Goal: Task Accomplishment & Management: Complete application form

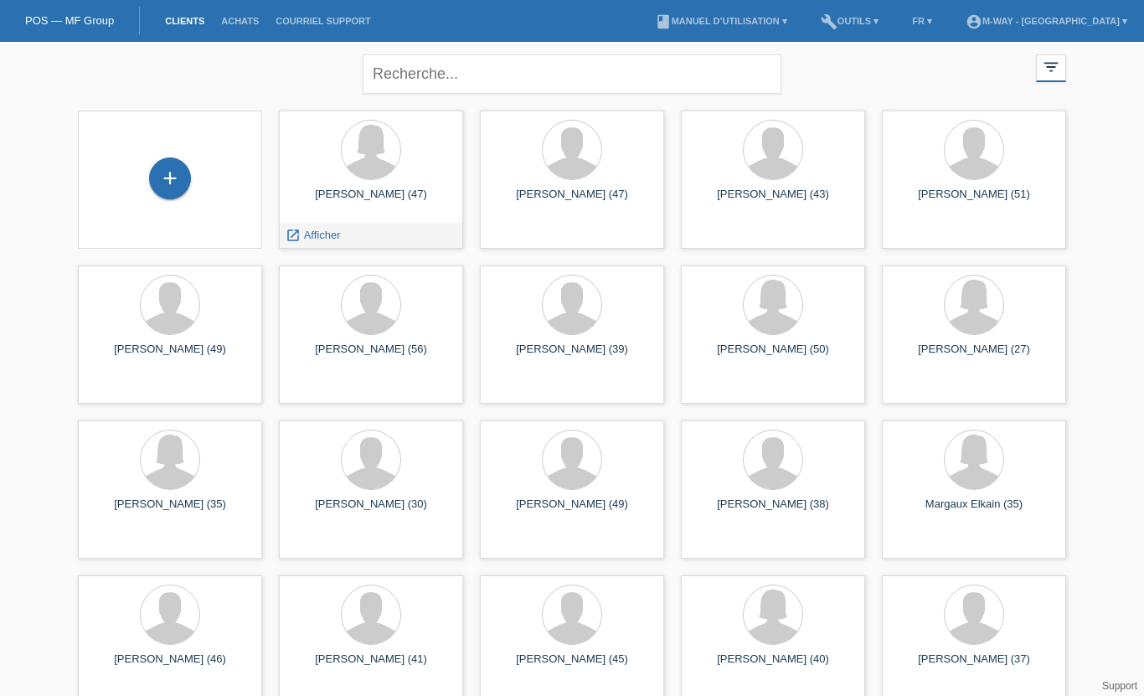
click at [306, 234] on span "Afficher" at bounding box center [322, 235] width 37 height 13
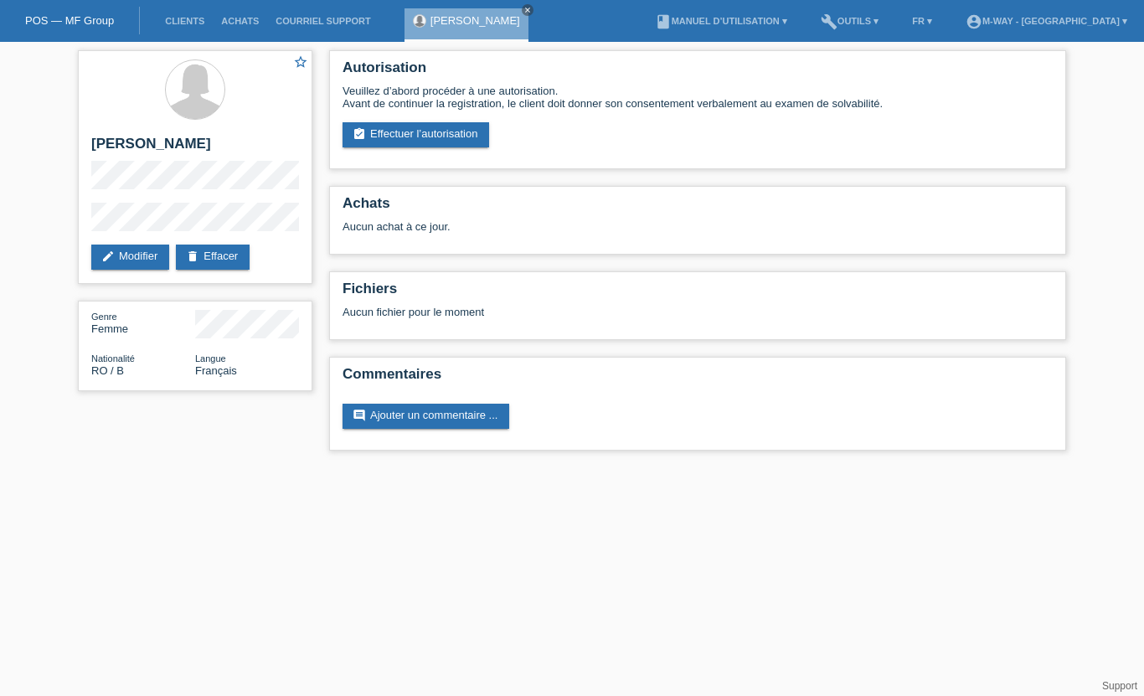
click at [415, 139] on link "assignment_turned_in Effectuer l’autorisation" at bounding box center [416, 134] width 147 height 25
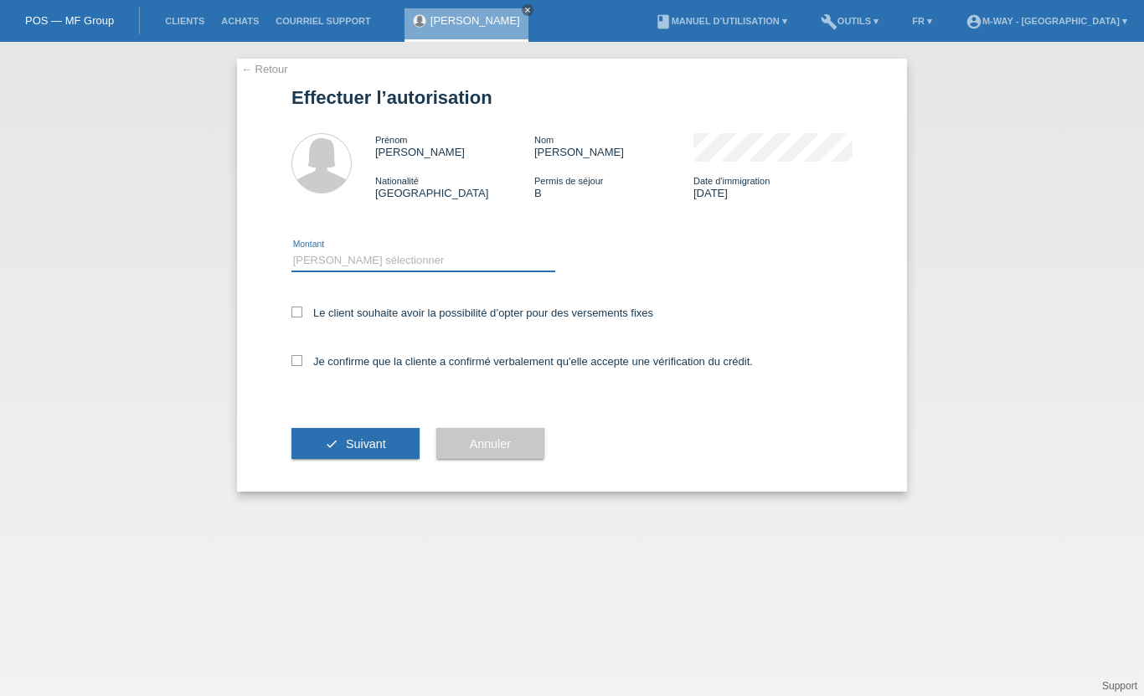
click at [323, 257] on select "Veuillez sélectionner CHF 1.00 - CHF 499.00 CHF 500.00 - CHF 1'999.00 CHF 2'000…" at bounding box center [424, 260] width 264 height 20
select select "3"
click at [286, 371] on div "← Retour Effectuer l’autorisation Prénom Florina Iulia Nom Vlad Nationalité Rou…" at bounding box center [572, 275] width 670 height 433
click at [297, 358] on div "Je confirme que la cliente a confirmé verbalement qu'elle accepte une vérificat…" at bounding box center [572, 366] width 561 height 57
click at [304, 366] on label "Je confirme que la cliente a confirmé verbalement qu'elle accepte une vérificat…" at bounding box center [523, 361] width 462 height 13
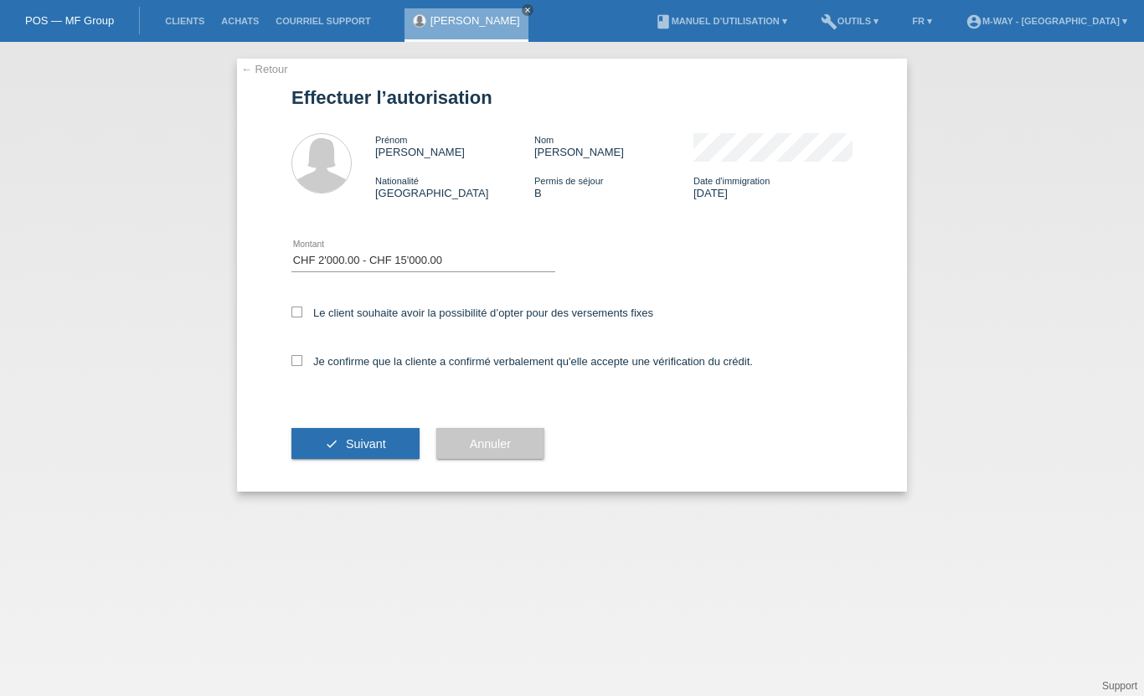
click at [302, 366] on input "Je confirme que la cliente a confirmé verbalement qu'elle accepte une vérificat…" at bounding box center [297, 360] width 11 height 11
checkbox input "true"
click at [299, 318] on icon at bounding box center [297, 312] width 11 height 11
click at [299, 318] on input "Le client souhaite avoir la possibilité d’opter pour des versements fixes" at bounding box center [297, 312] width 11 height 11
checkbox input "true"
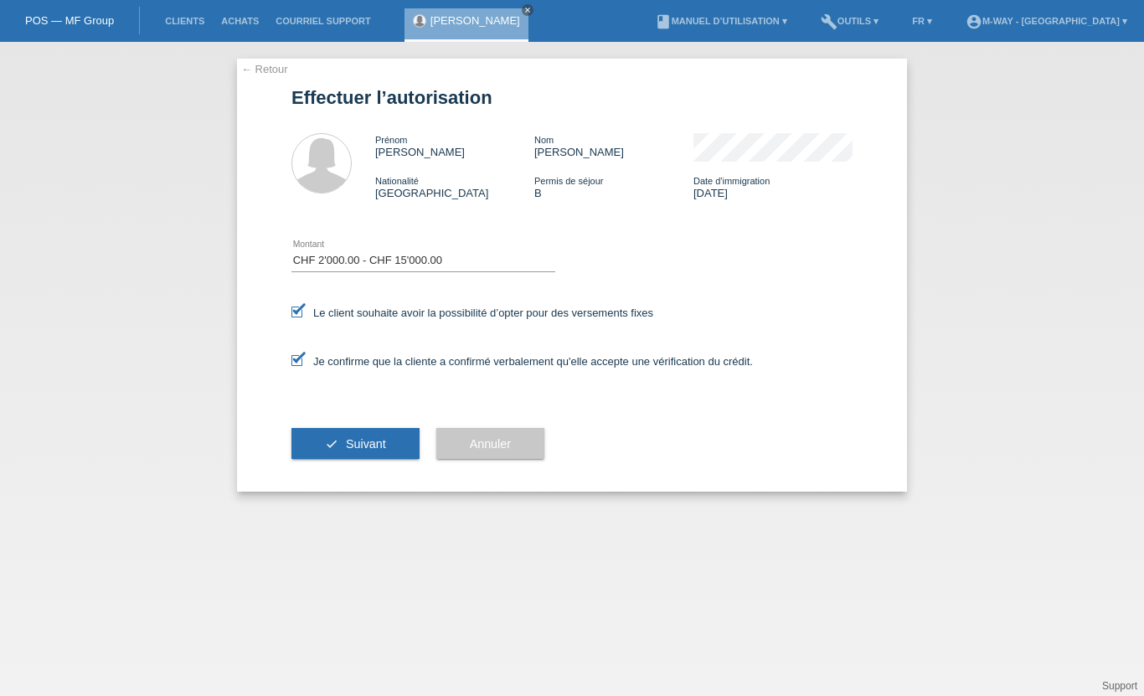
click at [341, 451] on button "check Suivant" at bounding box center [356, 444] width 128 height 32
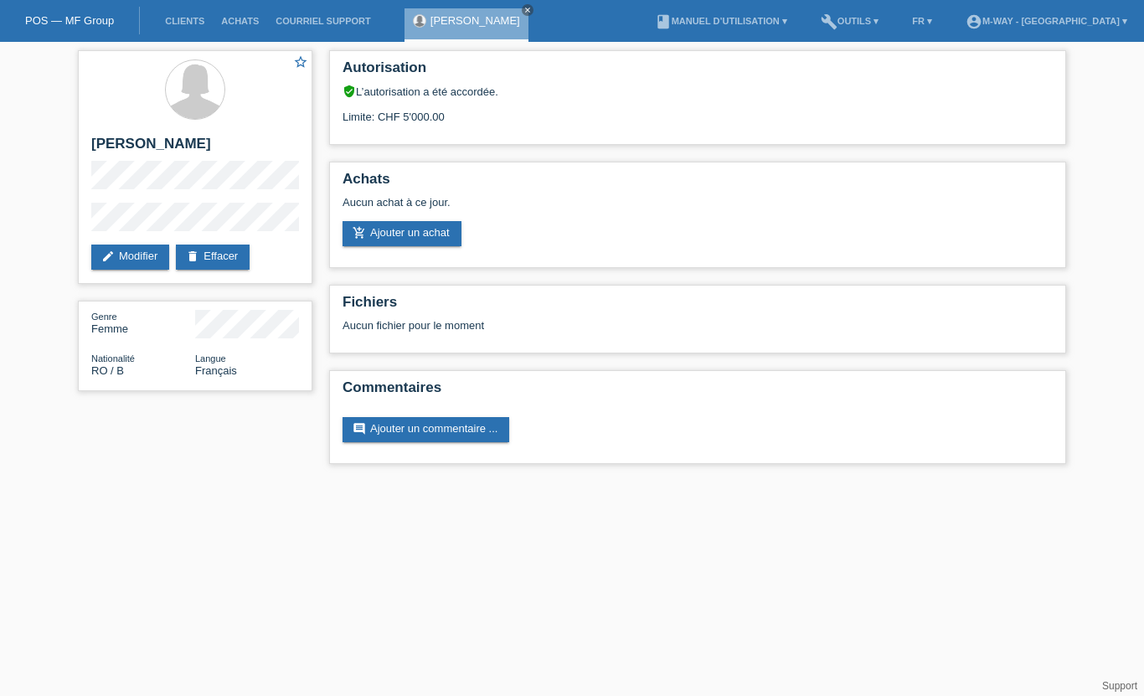
click at [393, 241] on link "add_shopping_cart Ajouter un achat" at bounding box center [402, 233] width 119 height 25
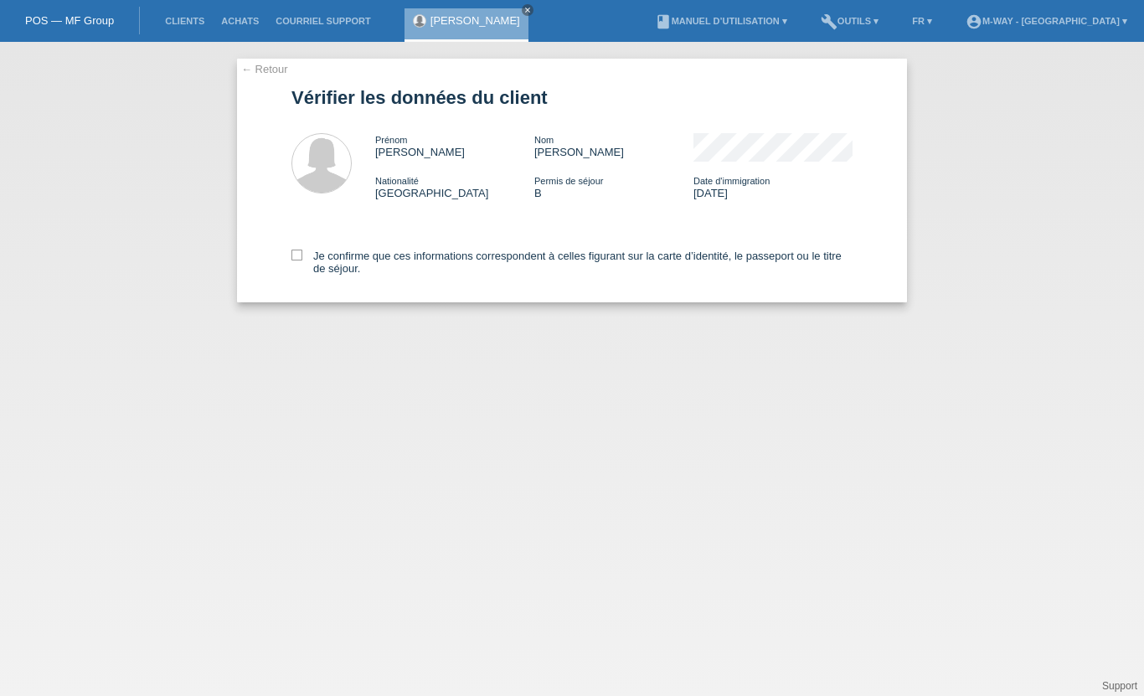
click at [313, 247] on div "Je confirme que ces informations correspondent à celles figurant sur la carte d…" at bounding box center [572, 259] width 561 height 86
click at [288, 253] on div "← Retour Vérifier les données du client Prénom Florina Iulia Nom Vlad Nationali…" at bounding box center [572, 181] width 670 height 244
click at [303, 260] on label "Je confirme que ces informations correspondent à celles figurant sur la carte d…" at bounding box center [572, 262] width 561 height 25
click at [302, 260] on input "Je confirme que ces informations correspondent à celles figurant sur la carte d…" at bounding box center [297, 255] width 11 height 11
checkbox input "true"
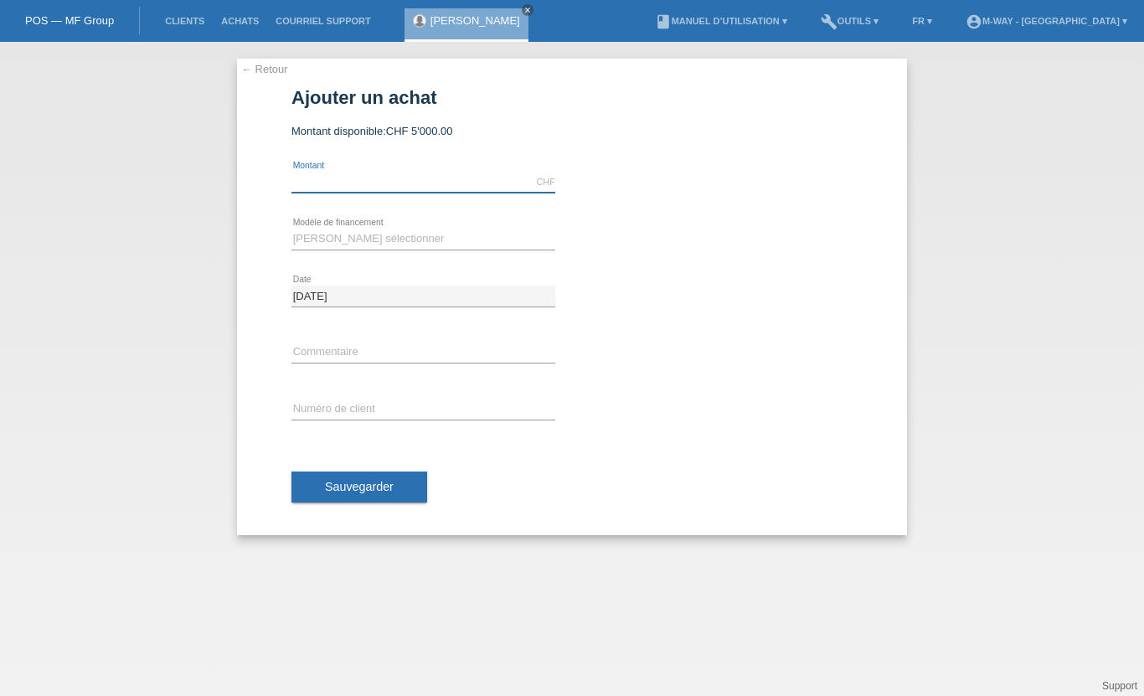
click at [318, 189] on input "text" at bounding box center [424, 182] width 264 height 21
type input "3479.40"
click at [319, 236] on select "Veuillez sélectionner Taux fixes Achat sur facture avec paiement partiel" at bounding box center [424, 239] width 264 height 20
select select "77"
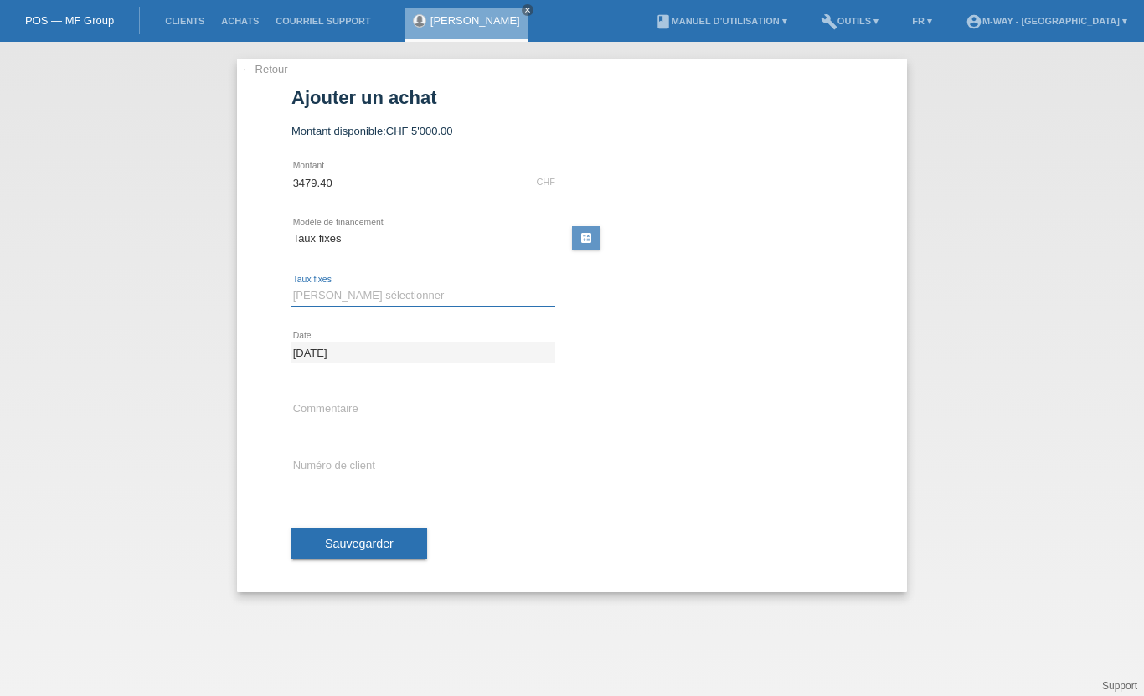
click at [328, 290] on select "Veuillez sélectionner 4 versements 5 versements 6 versements 7 versements 8 ver…" at bounding box center [424, 296] width 264 height 20
click at [327, 290] on select "Veuillez sélectionner 4 versements 5 versements 6 versements 7 versements 8 ver…" at bounding box center [424, 296] width 264 height 20
select select "202"
click at [333, 396] on div "error Commentaire" at bounding box center [424, 409] width 264 height 57
click at [321, 405] on input "text" at bounding box center [424, 409] width 264 height 21
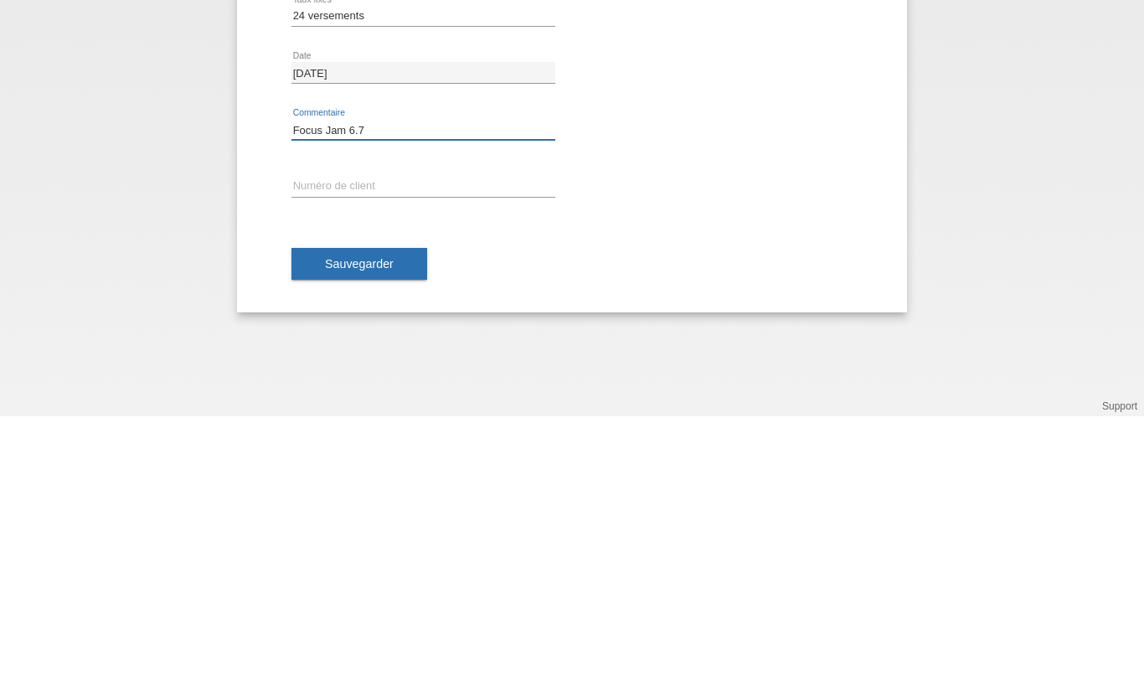
type input "Focus Jam 6.7"
click at [328, 456] on input "text" at bounding box center [424, 466] width 264 height 21
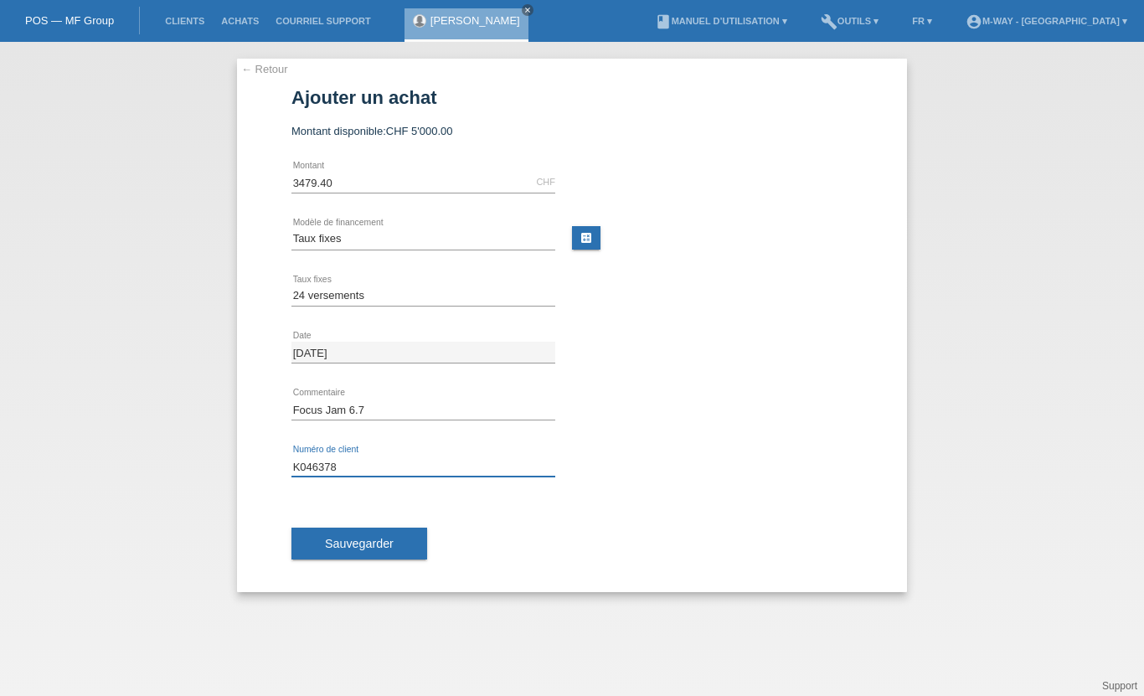
type input "K046378"
click at [328, 541] on span "Sauvegarder" at bounding box center [359, 543] width 69 height 13
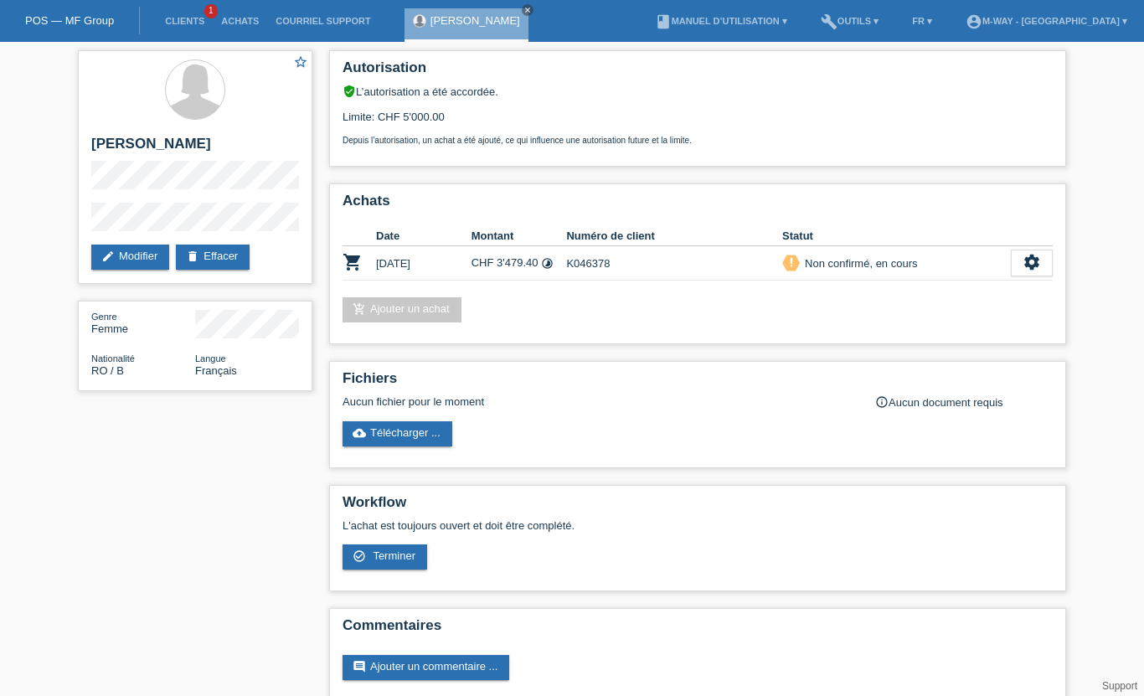
click at [1017, 276] on div "settings" at bounding box center [1032, 263] width 42 height 27
click at [993, 353] on div "check_circle_outline Terminer" at bounding box center [1013, 352] width 185 height 25
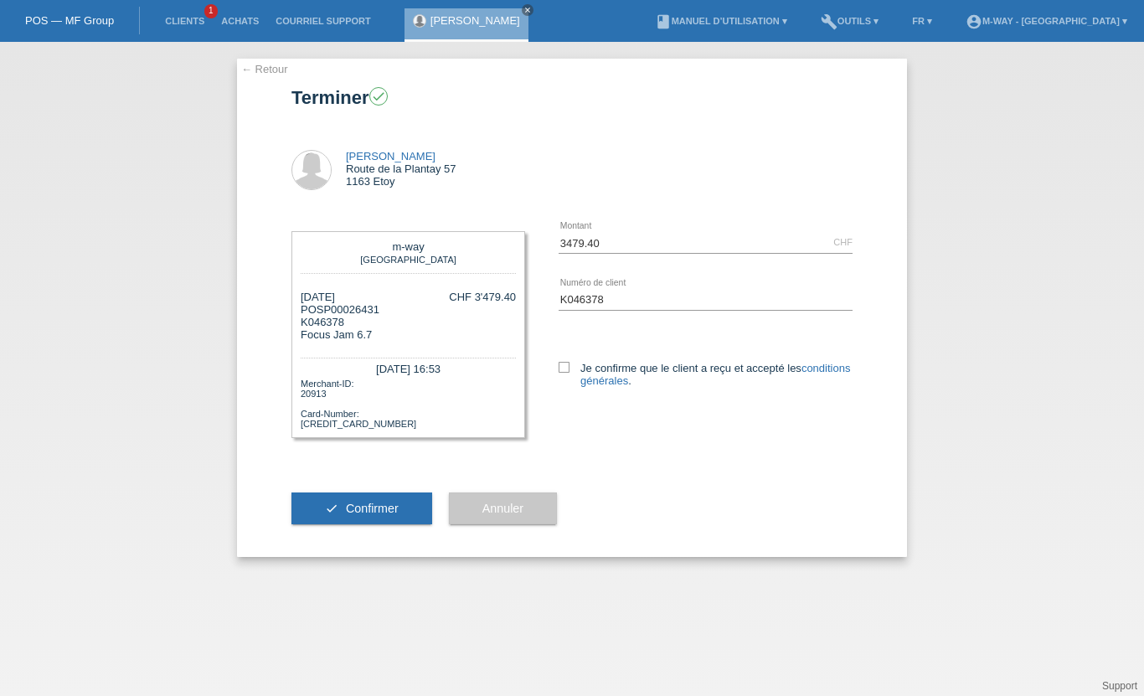
click at [552, 365] on div "3479.40 CHF error Montant K046378 error" at bounding box center [689, 316] width 328 height 205
click at [573, 365] on label "Je confirme que le client a reçu et accepté les conditions générales ." at bounding box center [706, 374] width 294 height 25
click at [570, 365] on input "Je confirme que le client a reçu et accepté les conditions générales ." at bounding box center [564, 367] width 11 height 11
checkbox input "true"
click at [343, 524] on button "check Confirmer" at bounding box center [362, 509] width 141 height 32
